Goal: Check status

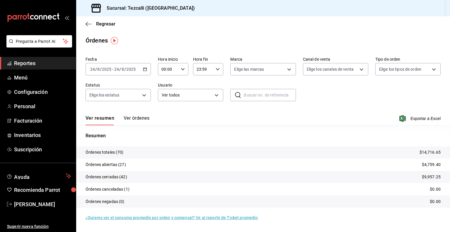
click at [139, 120] on button "Ver órdenes" at bounding box center [137, 120] width 26 height 10
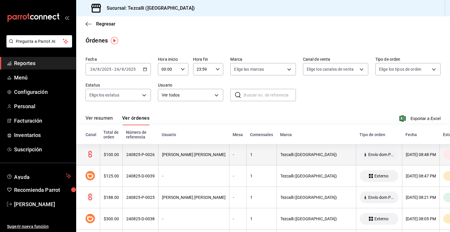
click at [170, 161] on th "[PERSON_NAME] [PERSON_NAME]" at bounding box center [193, 154] width 71 height 21
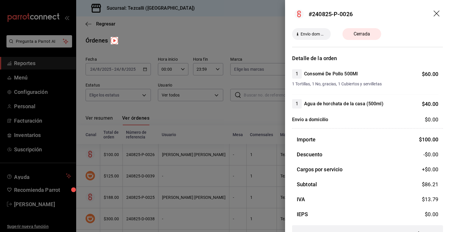
click at [173, 159] on div at bounding box center [225, 116] width 450 height 232
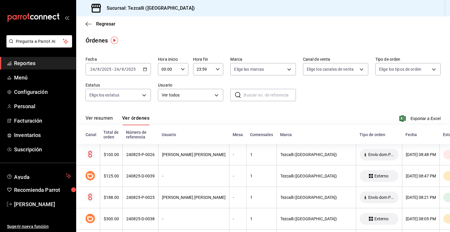
scroll to position [21, 0]
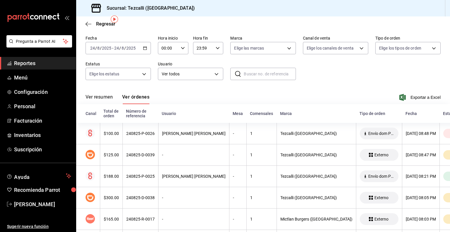
click at [173, 159] on th "-" at bounding box center [193, 154] width 71 height 21
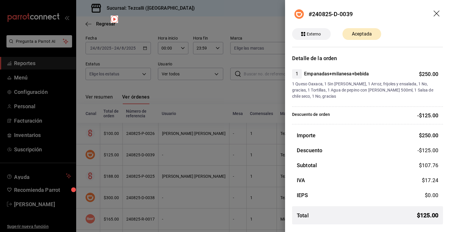
click at [173, 159] on div at bounding box center [225, 116] width 450 height 232
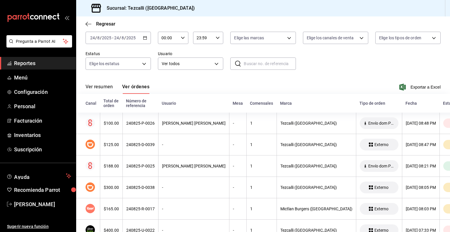
scroll to position [32, 0]
click at [173, 159] on th "[PERSON_NAME] [PERSON_NAME]" at bounding box center [193, 165] width 71 height 21
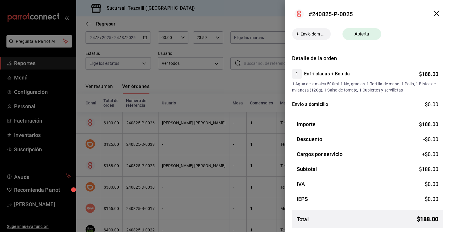
click at [173, 159] on div at bounding box center [225, 116] width 450 height 232
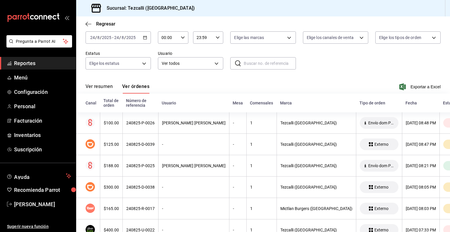
scroll to position [0, 0]
